Goal: Task Accomplishment & Management: Manage account settings

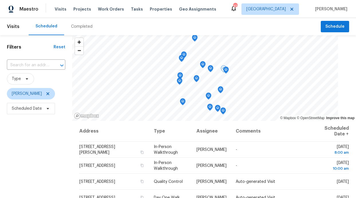
scroll to position [61, 0]
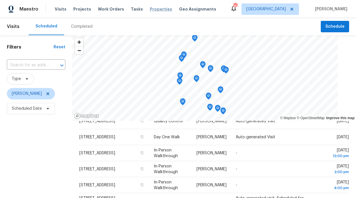
click at [150, 6] on span "Properties" at bounding box center [161, 9] width 22 height 6
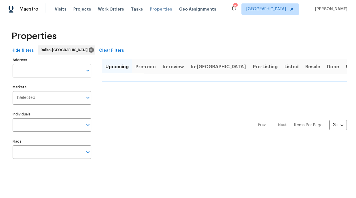
click at [150, 11] on span "Properties" at bounding box center [161, 9] width 22 height 6
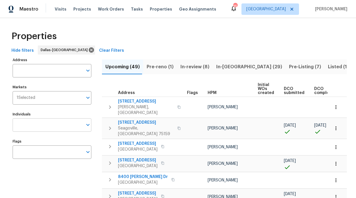
click at [76, 122] on input "Individuals" at bounding box center [48, 124] width 70 height 13
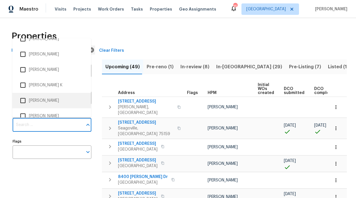
scroll to position [174, 0]
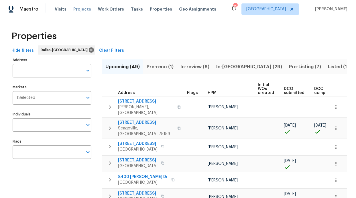
click at [84, 11] on span "Projects" at bounding box center [82, 9] width 18 height 6
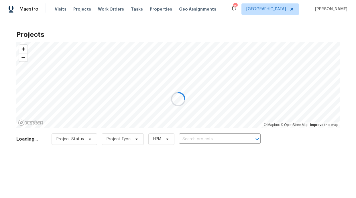
click at [158, 8] on div at bounding box center [178, 99] width 356 height 198
click at [153, 9] on div at bounding box center [178, 99] width 356 height 198
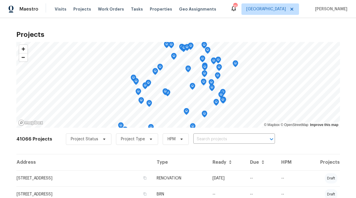
click at [101, 17] on div "Maestro Visits Projects Work Orders Tasks Properties Geo Assignments 35 Dallas …" at bounding box center [178, 9] width 356 height 18
click at [102, 11] on span "Work Orders" at bounding box center [111, 9] width 26 height 6
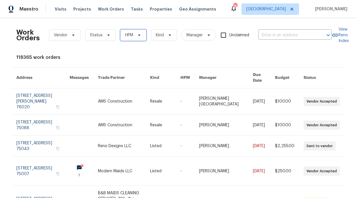
click at [128, 35] on span "HPM" at bounding box center [129, 35] width 8 height 6
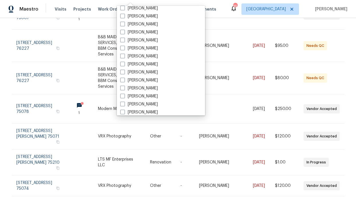
scroll to position [319, 0]
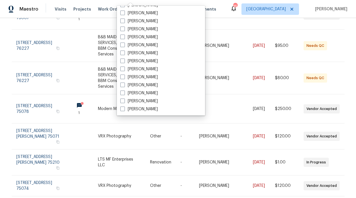
click at [143, 32] on label "[PERSON_NAME]" at bounding box center [138, 29] width 37 height 6
click at [124, 30] on input "[PERSON_NAME]" at bounding box center [122, 28] width 4 height 4
checkbox input "true"
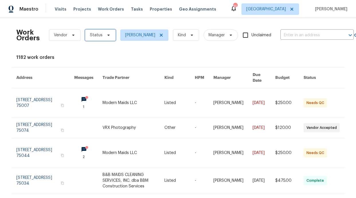
click at [102, 38] on span "Status" at bounding box center [100, 34] width 31 height 11
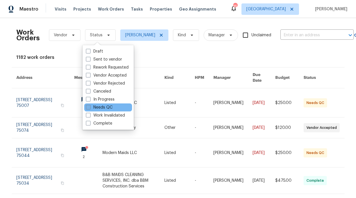
click at [100, 107] on label "Needs QC" at bounding box center [99, 108] width 27 height 6
click at [90, 107] on input "Needs QC" at bounding box center [88, 107] width 4 height 4
checkbox input "true"
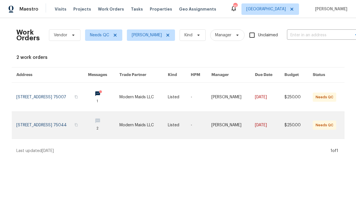
click at [88, 120] on link at bounding box center [52, 125] width 72 height 27
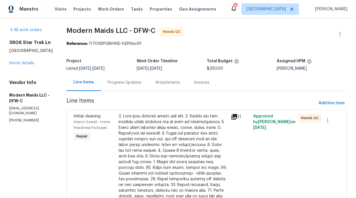
click at [136, 85] on div "Progress Updates" at bounding box center [125, 83] width 34 height 6
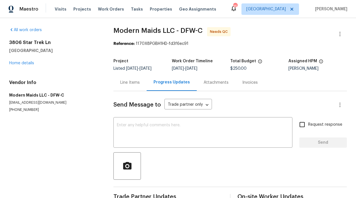
click at [120, 88] on div "Line Items" at bounding box center [129, 82] width 33 height 17
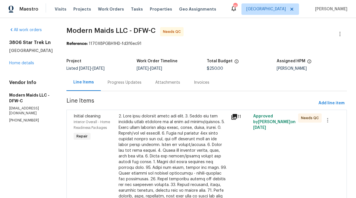
click at [126, 122] on div at bounding box center [172, 185] width 109 height 143
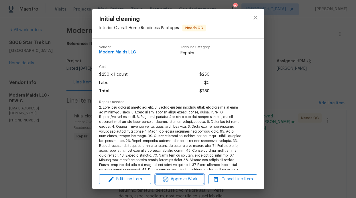
click at [179, 180] on span "Approve Work" at bounding box center [179, 179] width 45 height 7
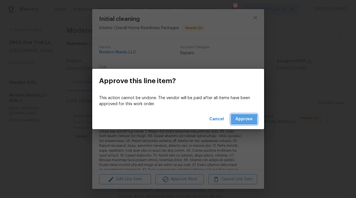
click at [236, 120] on span "Approve" at bounding box center [243, 119] width 17 height 7
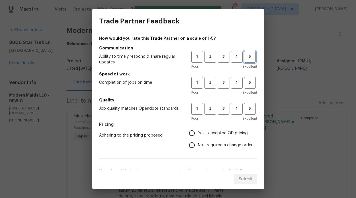
click at [244, 62] on button "5" at bounding box center [250, 57] width 12 height 12
click at [244, 84] on span "5" at bounding box center [249, 83] width 11 height 7
click at [245, 105] on button "5" at bounding box center [250, 109] width 12 height 12
click at [230, 131] on span "Yes - accepted OD pricing" at bounding box center [223, 134] width 50 height 6
click at [198, 131] on input "Yes - accepted OD pricing" at bounding box center [192, 133] width 12 height 12
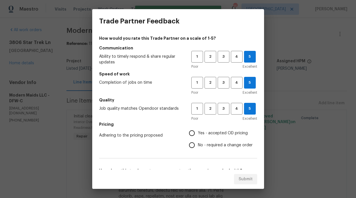
radio input "true"
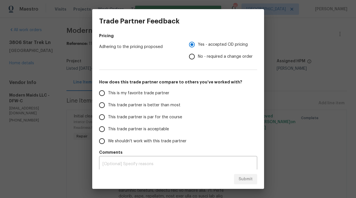
scroll to position [91, 0]
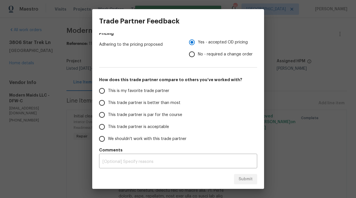
click at [132, 104] on span "This trade partner is better than most" at bounding box center [144, 103] width 72 height 6
click at [108, 104] on input "This trade partner is better than most" at bounding box center [102, 103] width 12 height 12
click at [245, 180] on span "Submit" at bounding box center [245, 179] width 14 height 7
radio input "true"
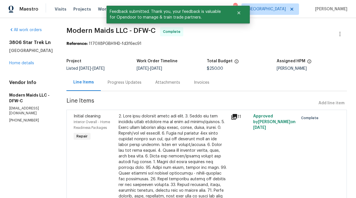
click at [90, 20] on div "All work orders 3806 Star Trek Ln Garland, TX 75044 Home details Vendor Info Mo…" at bounding box center [178, 153] width 356 height 271
click at [93, 12] on div "Visits Projects Work Orders Tasks Properties Geo Assignments" at bounding box center [139, 8] width 168 height 11
click at [98, 11] on span "Work Orders" at bounding box center [111, 9] width 26 height 6
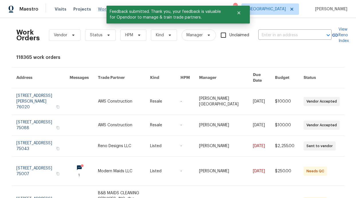
click at [98, 11] on span "Work Orders" at bounding box center [111, 9] width 26 height 6
click at [99, 28] on div "Work Orders Vendor Status HPM Kind Manager Unclaimed ​" at bounding box center [173, 35] width 315 height 25
click at [101, 39] on span "Status" at bounding box center [100, 34] width 31 height 11
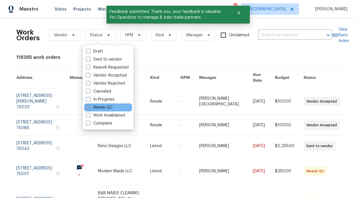
click at [108, 108] on label "Needs QC" at bounding box center [99, 108] width 27 height 6
click at [90, 108] on input "Needs QC" at bounding box center [88, 107] width 4 height 4
checkbox input "true"
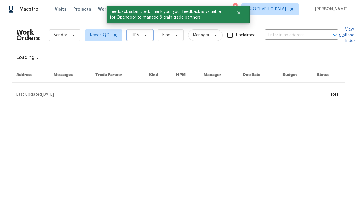
click at [142, 31] on span "HPM" at bounding box center [140, 34] width 26 height 11
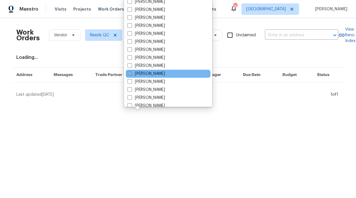
scroll to position [319, 0]
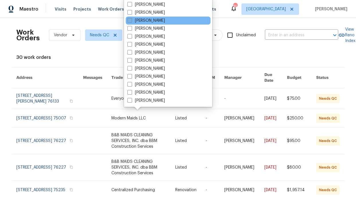
click at [143, 22] on label "[PERSON_NAME]" at bounding box center [145, 21] width 37 height 6
click at [131, 21] on input "[PERSON_NAME]" at bounding box center [129, 20] width 4 height 4
checkbox input "true"
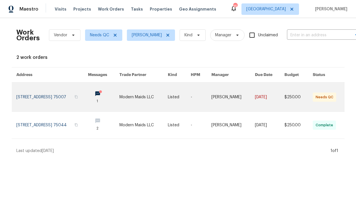
click at [112, 94] on link at bounding box center [103, 97] width 31 height 29
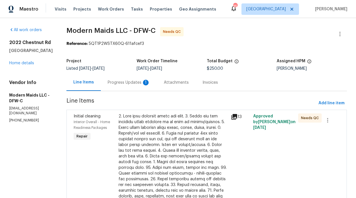
click at [128, 86] on div "Progress Updates 1" at bounding box center [129, 82] width 56 height 17
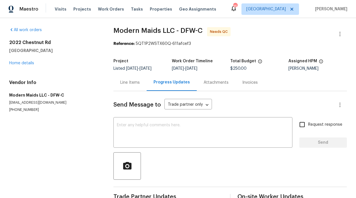
click at [125, 83] on div "Line Items" at bounding box center [129, 83] width 19 height 6
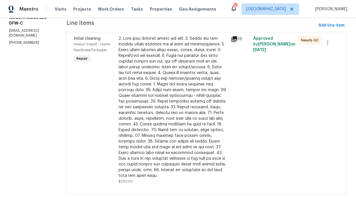
scroll to position [81, 0]
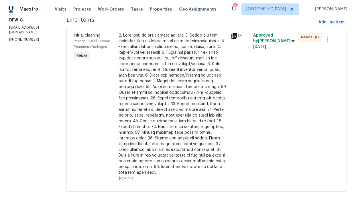
click at [157, 119] on div at bounding box center [172, 104] width 109 height 143
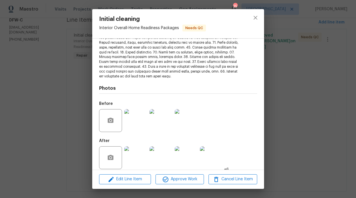
scroll to position [108, 0]
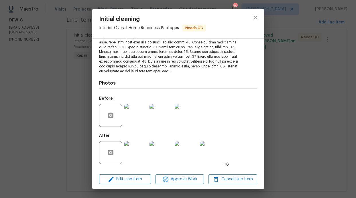
click at [154, 148] on img at bounding box center [160, 152] width 23 height 23
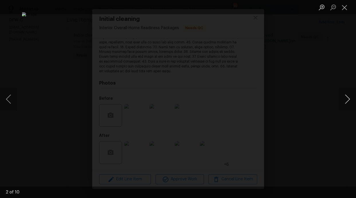
click at [351, 104] on button "Next image" at bounding box center [347, 99] width 17 height 23
click at [347, 104] on button "Next image" at bounding box center [347, 99] width 17 height 23
drag, startPoint x: 94, startPoint y: 40, endPoint x: 112, endPoint y: 37, distance: 18.4
click at [95, 40] on div "Lightbox" at bounding box center [178, 99] width 356 height 198
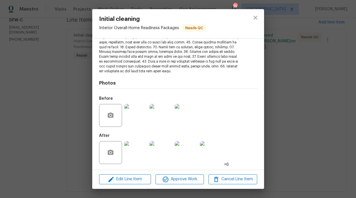
click at [185, 185] on div "Edit Line Item Approve Work Cancel Line Item" at bounding box center [178, 179] width 172 height 19
click at [185, 183] on button "Approve Work" at bounding box center [179, 180] width 48 height 10
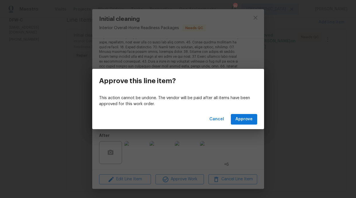
click at [241, 125] on div "Cancel Approve" at bounding box center [178, 120] width 172 height 20
click at [244, 122] on span "Approve" at bounding box center [243, 119] width 17 height 7
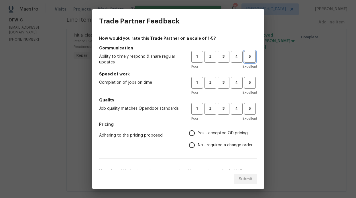
click at [244, 60] on span "5" at bounding box center [249, 57] width 11 height 7
click at [247, 82] on span "5" at bounding box center [249, 83] width 11 height 7
click at [248, 104] on button "5" at bounding box center [250, 109] width 12 height 12
click at [216, 132] on span "Yes - accepted OD pricing" at bounding box center [223, 134] width 50 height 6
click at [198, 132] on input "Yes - accepted OD pricing" at bounding box center [192, 133] width 12 height 12
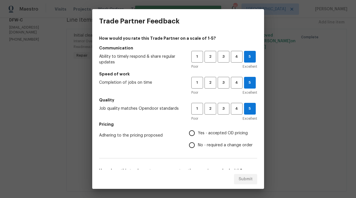
radio input "true"
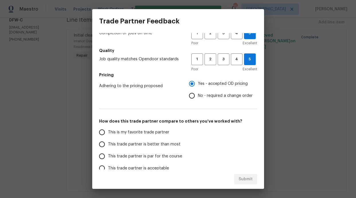
scroll to position [92, 0]
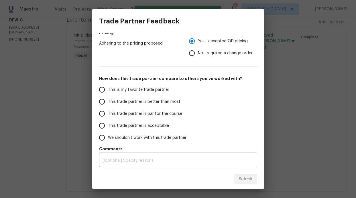
click at [139, 99] on span "This trade partner is better than most" at bounding box center [144, 102] width 72 height 6
click at [108, 99] on input "This trade partner is better than most" at bounding box center [102, 102] width 12 height 12
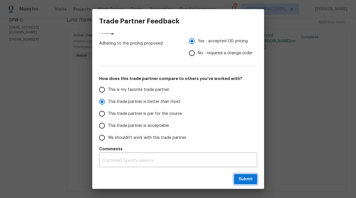
click at [244, 181] on span "Submit" at bounding box center [245, 179] width 14 height 7
radio input "true"
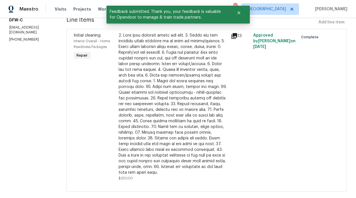
click at [98, 62] on div "Initial cleaning Interior Overall - Home Readiness Packages Repair" at bounding box center [94, 107] width 45 height 152
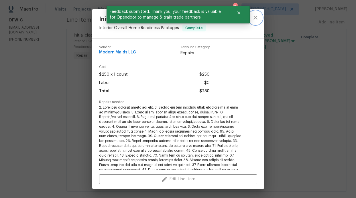
click at [252, 22] on button "close" at bounding box center [255, 18] width 14 height 14
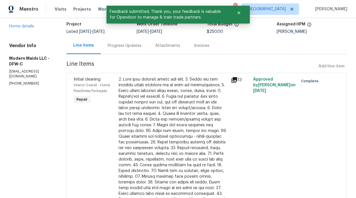
scroll to position [0, 0]
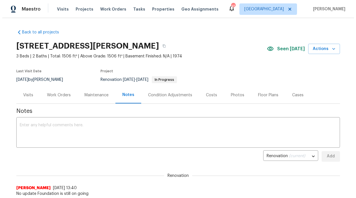
scroll to position [1, 0]
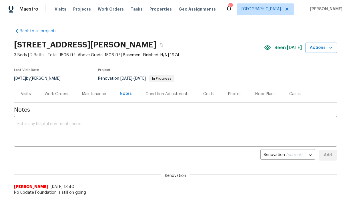
click at [105, 13] on div "Visits Projects Work Orders Tasks Properties Geo Assignments" at bounding box center [139, 8] width 168 height 11
click at [106, 8] on span "Work Orders" at bounding box center [111, 9] width 26 height 6
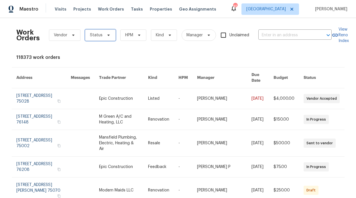
click at [97, 37] on span "Status" at bounding box center [96, 35] width 13 height 6
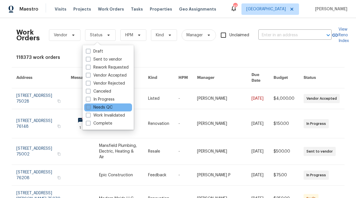
click at [107, 107] on label "Needs QC" at bounding box center [99, 108] width 27 height 6
click at [90, 107] on input "Needs QC" at bounding box center [88, 107] width 4 height 4
checkbox input "true"
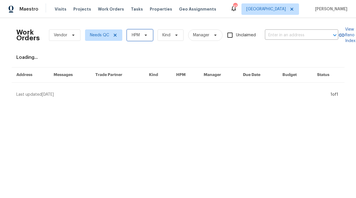
click at [136, 35] on span "HPM" at bounding box center [136, 35] width 8 height 6
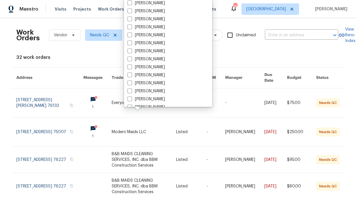
scroll to position [301, 0]
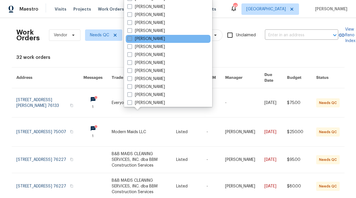
click at [151, 37] on label "[PERSON_NAME]" at bounding box center [145, 39] width 37 height 6
click at [131, 37] on input "[PERSON_NAME]" at bounding box center [129, 38] width 4 height 4
checkbox input "true"
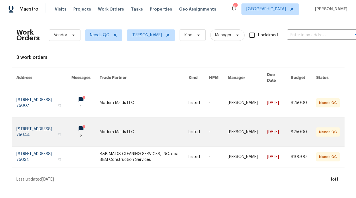
click at [154, 122] on link at bounding box center [144, 132] width 89 height 29
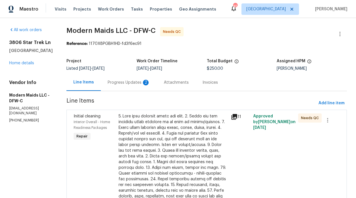
click at [143, 86] on div "Progress Updates 2" at bounding box center [129, 82] width 56 height 17
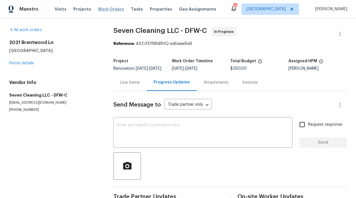
click at [103, 7] on span "Work Orders" at bounding box center [111, 9] width 26 height 6
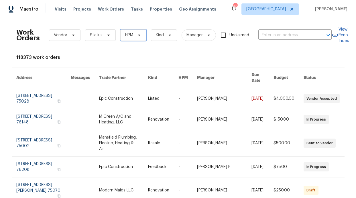
click at [131, 31] on span "HPM" at bounding box center [133, 34] width 26 height 11
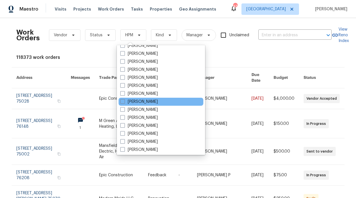
scroll to position [319, 0]
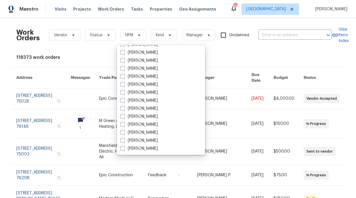
click at [139, 68] on label "[PERSON_NAME]" at bounding box center [138, 69] width 37 height 6
click at [124, 68] on input "[PERSON_NAME]" at bounding box center [122, 68] width 4 height 4
checkbox input "true"
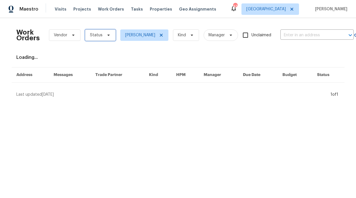
click at [101, 38] on span "Status" at bounding box center [100, 34] width 31 height 11
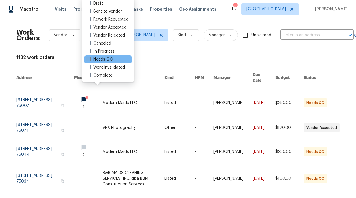
click at [107, 59] on label "Needs QC" at bounding box center [99, 60] width 27 height 6
click at [90, 59] on input "Needs QC" at bounding box center [88, 59] width 4 height 4
checkbox input "true"
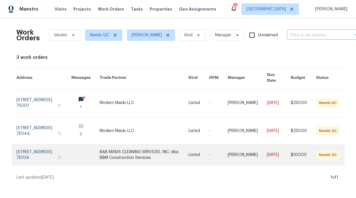
click at [115, 145] on link at bounding box center [144, 155] width 89 height 21
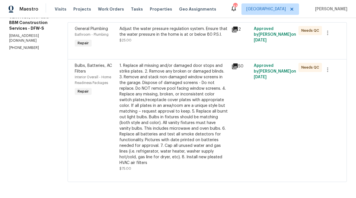
scroll to position [99, 0]
click at [154, 126] on div "1. Replace all missing and/or damaged door stops and strike plates. 2. Remove a…" at bounding box center [173, 114] width 108 height 103
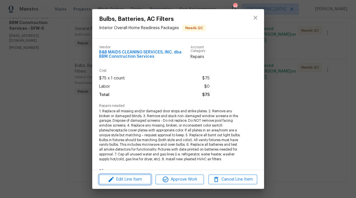
click at [116, 180] on span "Edit Line Item" at bounding box center [125, 179] width 48 height 7
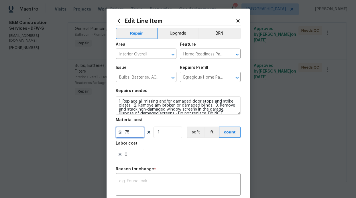
drag, startPoint x: 128, startPoint y: 131, endPoint x: 118, endPoint y: 132, distance: 10.1
click at [118, 132] on div "75" at bounding box center [130, 132] width 29 height 11
type input "450"
click at [139, 180] on textarea at bounding box center [178, 185] width 118 height 12
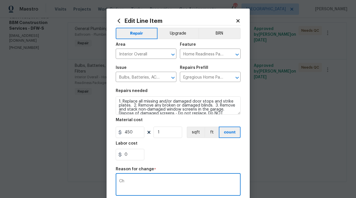
type textarea "C"
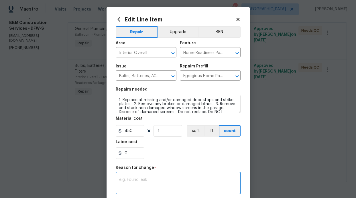
scroll to position [6, 0]
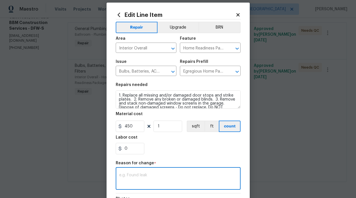
click at [135, 182] on textarea at bounding box center [178, 179] width 118 height 12
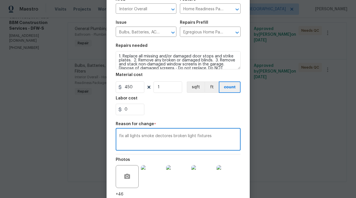
scroll to position [90, 0]
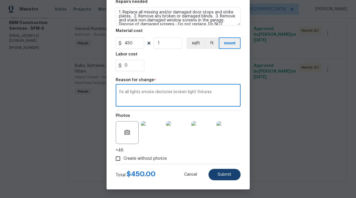
type textarea "fix all lights smoke dectores broken light fixtures"
click at [221, 172] on button "Submit" at bounding box center [224, 174] width 32 height 11
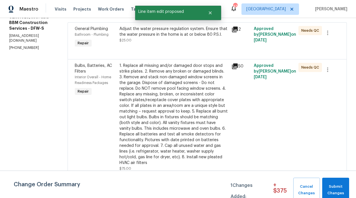
scroll to position [0, 0]
click at [328, 186] on span "Submit Changes" at bounding box center [335, 190] width 21 height 13
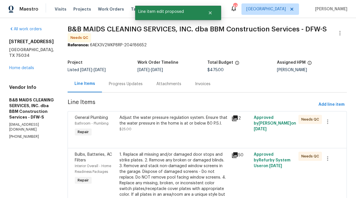
scroll to position [1, 0]
click at [218, 132] on div "Adjust the water pressure regulation system. Ensure that the water pressure in …" at bounding box center [173, 123] width 108 height 17
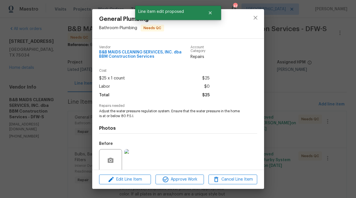
click at [185, 186] on div "Edit Line Item Approve Work Cancel Line Item" at bounding box center [178, 179] width 172 height 19
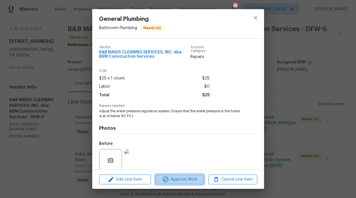
click at [188, 182] on span "Approve Work" at bounding box center [179, 179] width 45 height 7
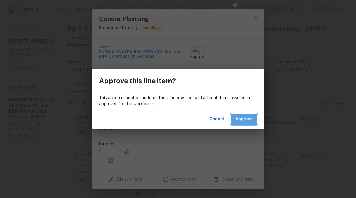
click at [249, 124] on button "Approve" at bounding box center [244, 119] width 26 height 11
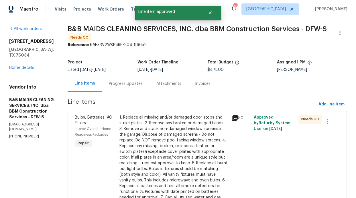
click at [217, 134] on div "1. Replace all missing and/or damaged door stops and strike plates. 2. Remove a…" at bounding box center [173, 166] width 108 height 103
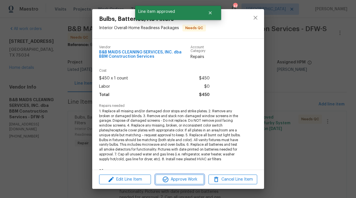
click at [189, 179] on span "Approve Work" at bounding box center [179, 179] width 45 height 7
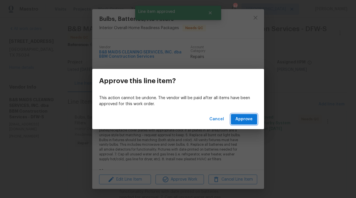
click at [244, 122] on span "Approve" at bounding box center [243, 119] width 17 height 7
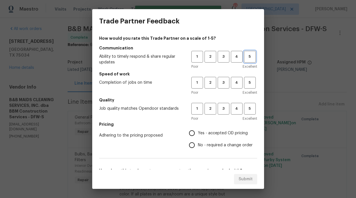
click at [248, 62] on button "5" at bounding box center [250, 57] width 12 height 12
click at [249, 90] on span "Excellent" at bounding box center [249, 93] width 15 height 6
click at [248, 86] on button "5" at bounding box center [250, 83] width 12 height 12
click at [249, 104] on button "5" at bounding box center [250, 109] width 12 height 12
click at [213, 136] on span "Yes - accepted OD pricing" at bounding box center [223, 134] width 50 height 6
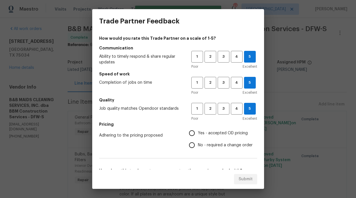
click at [198, 136] on input "Yes - accepted OD pricing" at bounding box center [192, 133] width 12 height 12
radio input "true"
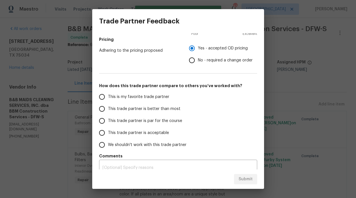
scroll to position [92, 0]
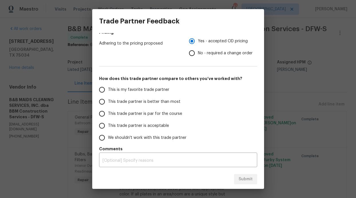
click at [179, 120] on label "This trade partner is acceptable" at bounding box center [141, 126] width 90 height 12
click at [108, 120] on input "This trade partner is acceptable" at bounding box center [102, 126] width 12 height 12
radio input "false"
click at [178, 106] on label "This trade partner is better than most" at bounding box center [141, 102] width 90 height 12
click at [108, 106] on input "This trade partner is better than most" at bounding box center [102, 102] width 12 height 12
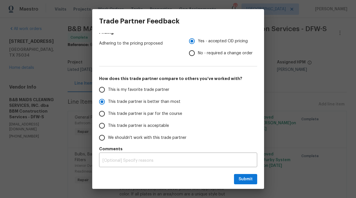
click at [246, 185] on div "Submit" at bounding box center [178, 180] width 172 height 20
click at [244, 183] on span "Submit" at bounding box center [245, 179] width 14 height 7
radio input "true"
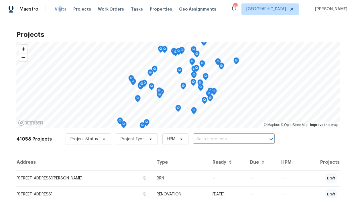
click at [58, 11] on span "Visits" at bounding box center [61, 9] width 12 height 6
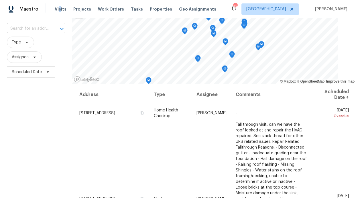
scroll to position [38, 0]
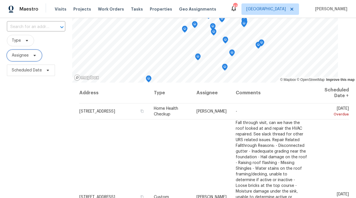
click at [23, 59] on span "Assignee" at bounding box center [24, 55] width 35 height 11
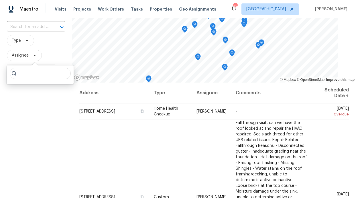
click at [25, 79] on div at bounding box center [40, 75] width 67 height 18
click at [25, 74] on input "search" at bounding box center [40, 73] width 61 height 11
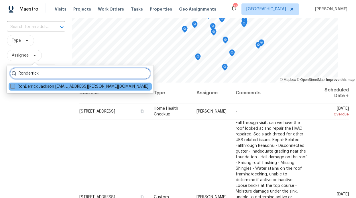
type input "Ronderrick"
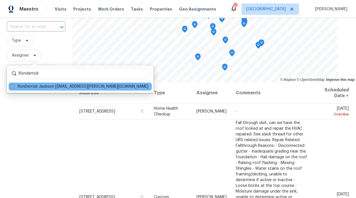
click at [13, 88] on span at bounding box center [12, 86] width 5 height 5
click at [13, 88] on input "RonDerrick Jackson ron.jackson@opendoor.com" at bounding box center [12, 86] width 4 height 4
checkbox input "true"
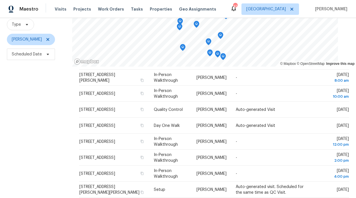
scroll to position [54, 0]
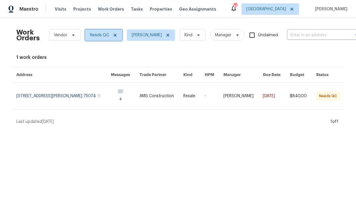
click at [113, 36] on icon at bounding box center [114, 35] width 3 height 3
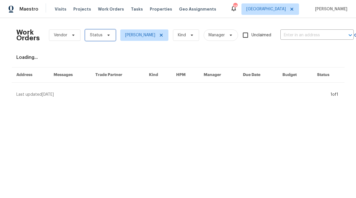
click at [102, 37] on span "Status" at bounding box center [100, 34] width 31 height 11
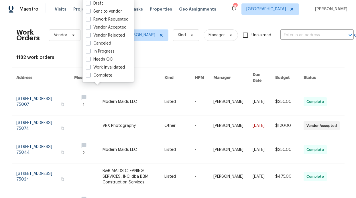
click at [106, 53] on label "In Progress" at bounding box center [100, 52] width 29 height 6
click at [90, 52] on input "In Progress" at bounding box center [88, 51] width 4 height 4
checkbox input "true"
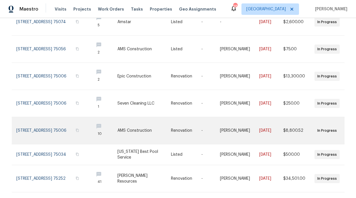
scroll to position [168, 0]
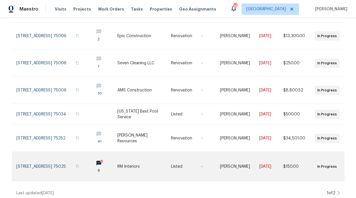
click at [100, 157] on link at bounding box center [103, 166] width 28 height 29
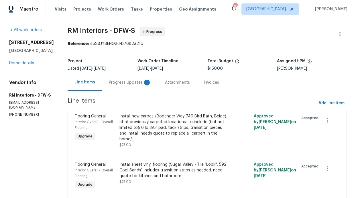
click at [123, 85] on div "Progress Updates 1" at bounding box center [130, 83] width 42 height 6
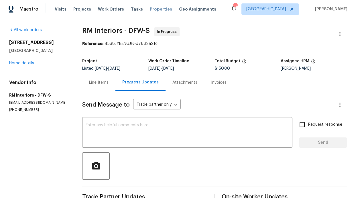
click at [150, 9] on span "Properties" at bounding box center [161, 9] width 22 height 6
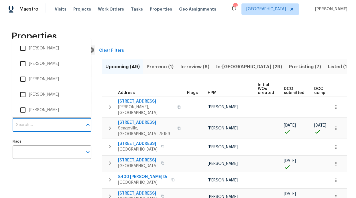
click at [29, 130] on input "Individuals" at bounding box center [48, 124] width 70 height 13
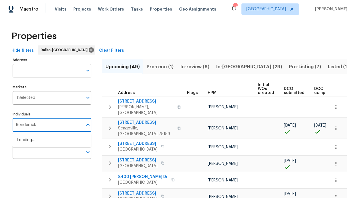
type input "Ronderrick"
click at [40, 143] on li "[PERSON_NAME]" at bounding box center [52, 143] width 70 height 12
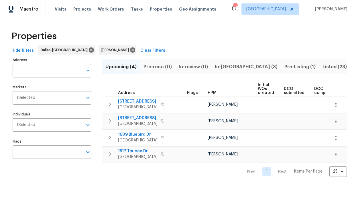
click at [221, 69] on span "In-[GEOGRAPHIC_DATA] (3)" at bounding box center [246, 67] width 63 height 8
